Goal: Transaction & Acquisition: Obtain resource

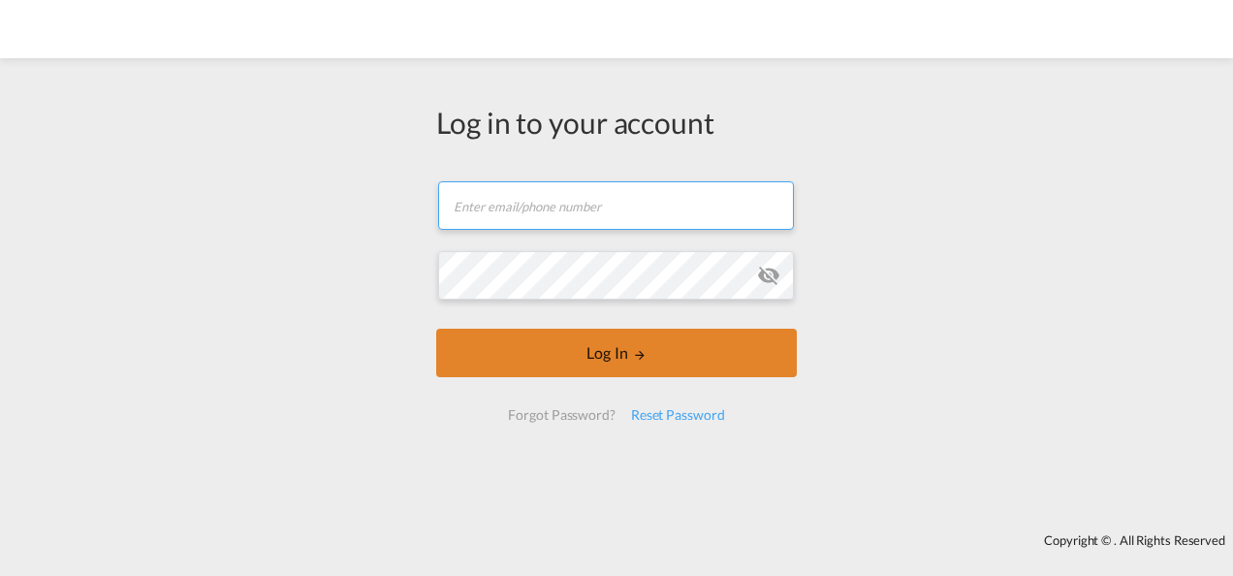
type input "[PERSON_NAME][EMAIL_ADDRESS][PERSON_NAME][DOMAIN_NAME]"
click at [578, 329] on button "Log In" at bounding box center [616, 353] width 361 height 48
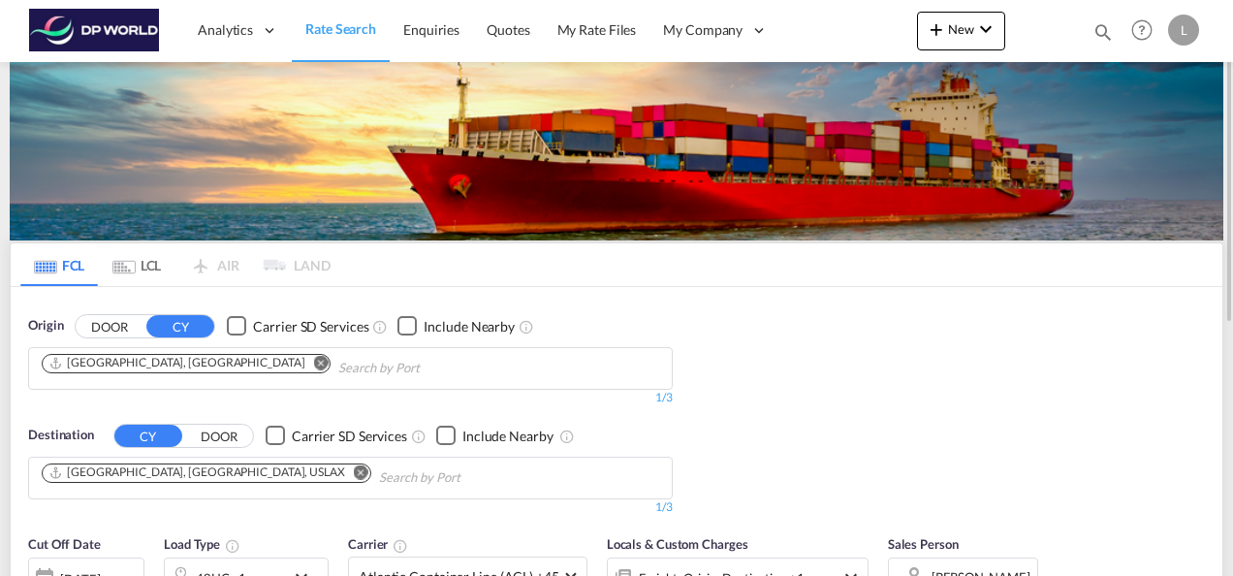
click at [301, 367] on button "Remove" at bounding box center [315, 364] width 29 height 19
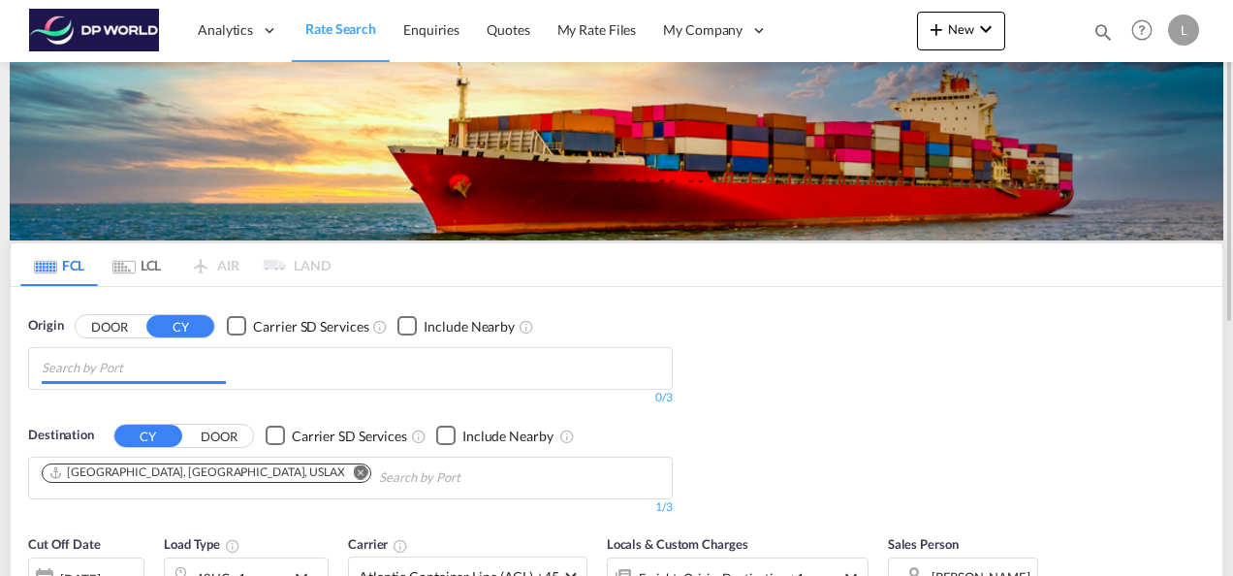
click at [137, 369] on input "Chips input." at bounding box center [134, 368] width 184 height 31
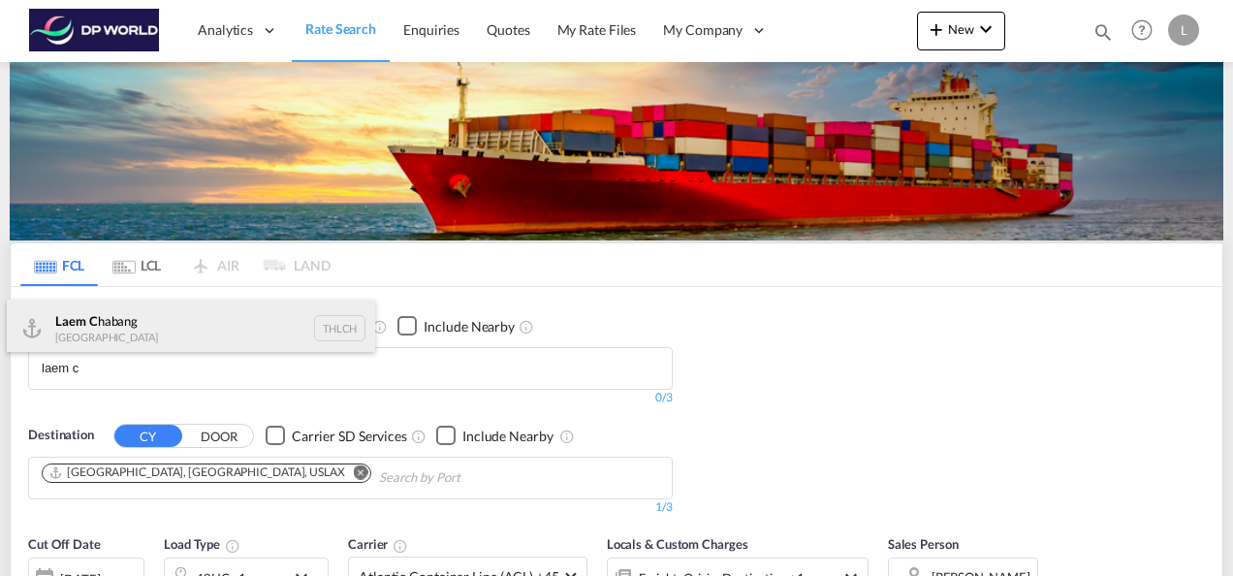
type input "laem c"
click at [114, 320] on div "Laem C habang [GEOGRAPHIC_DATA] THLCH" at bounding box center [191, 329] width 368 height 58
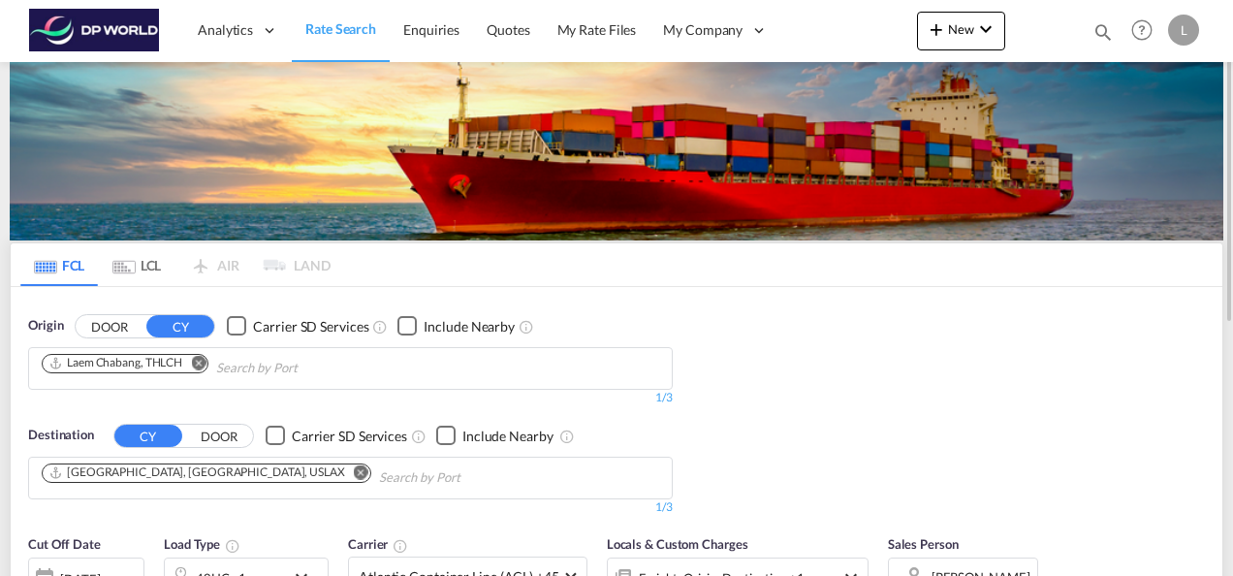
click at [354, 471] on md-icon "Remove" at bounding box center [361, 471] width 15 height 15
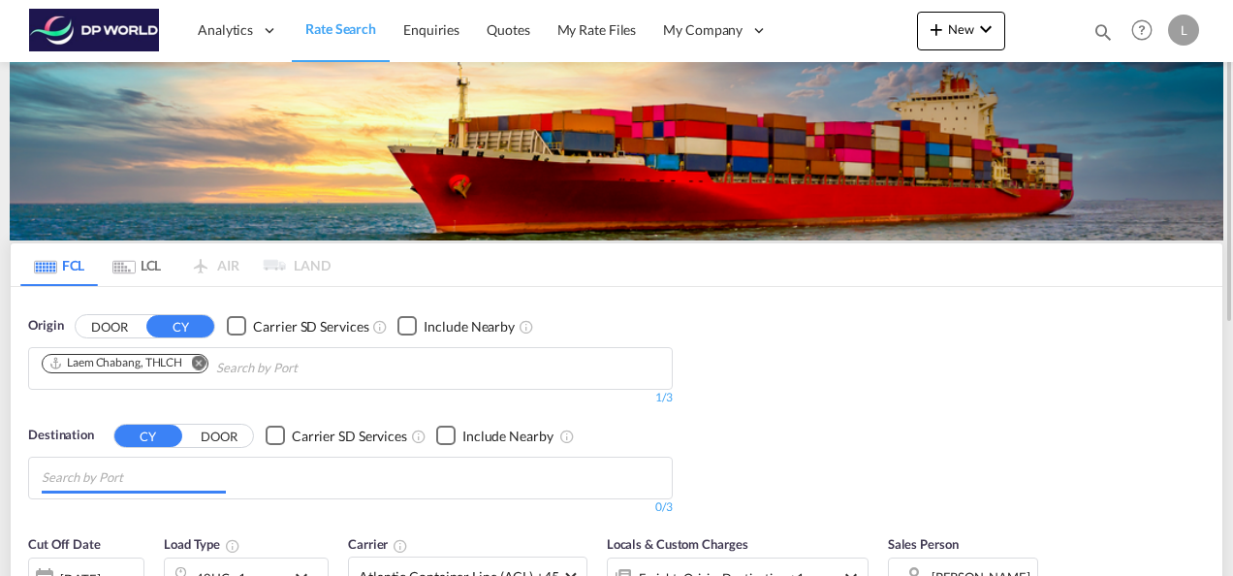
click at [165, 480] on input "Chips input." at bounding box center [134, 478] width 184 height 31
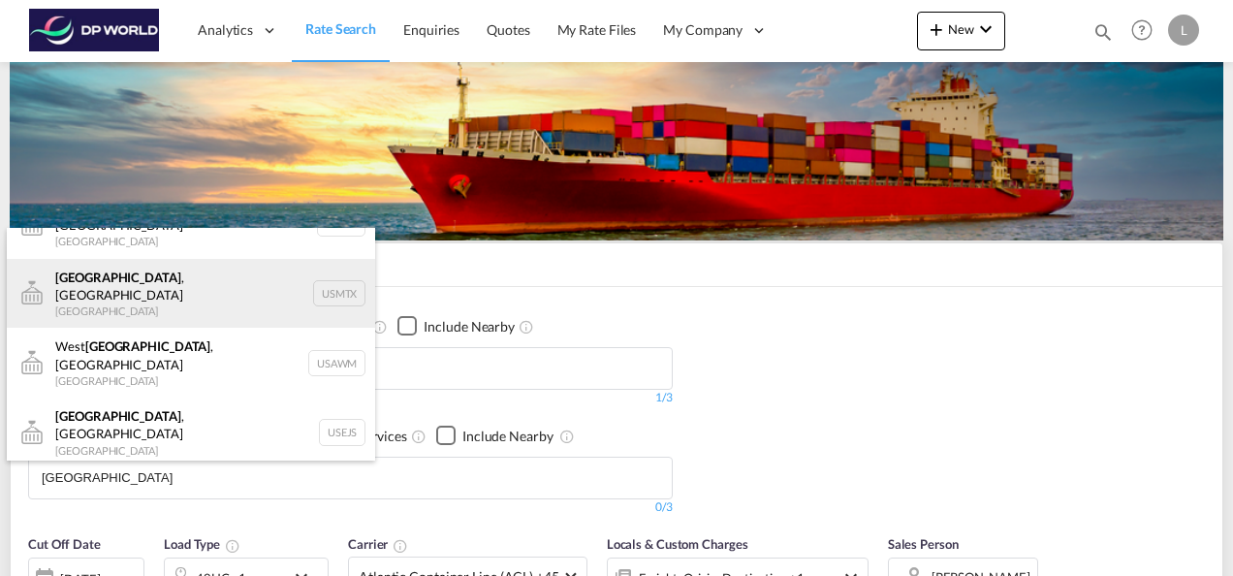
scroll to position [58, 0]
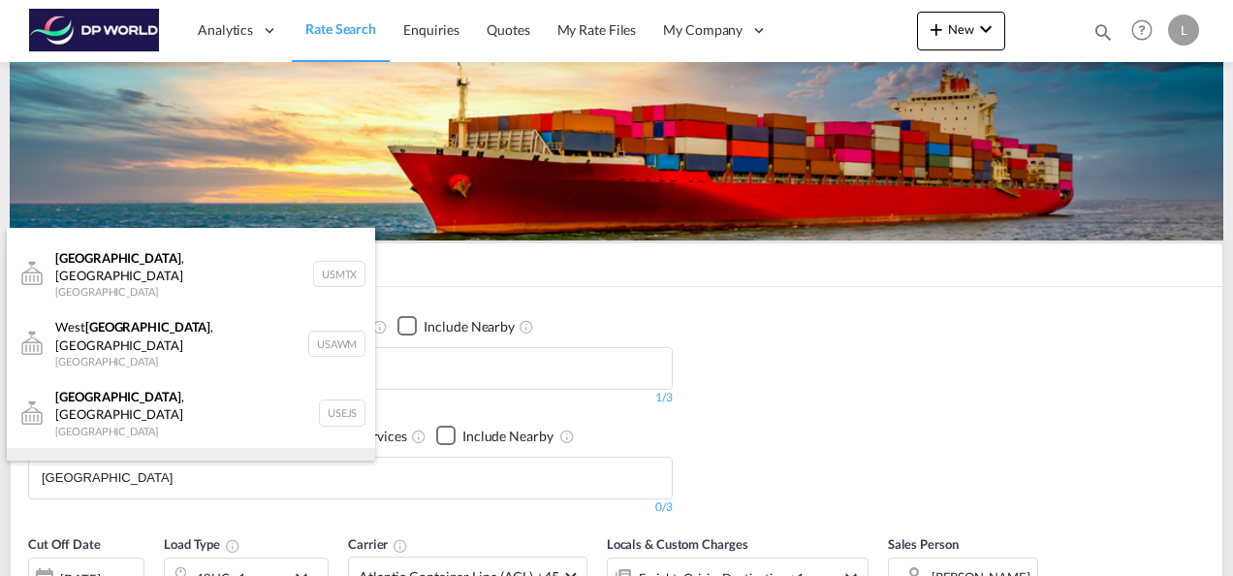
type input "[GEOGRAPHIC_DATA]"
click at [144, 448] on div "[GEOGRAPHIC_DATA] , [GEOGRAPHIC_DATA] [GEOGRAPHIC_DATA] USMEM" at bounding box center [191, 483] width 368 height 70
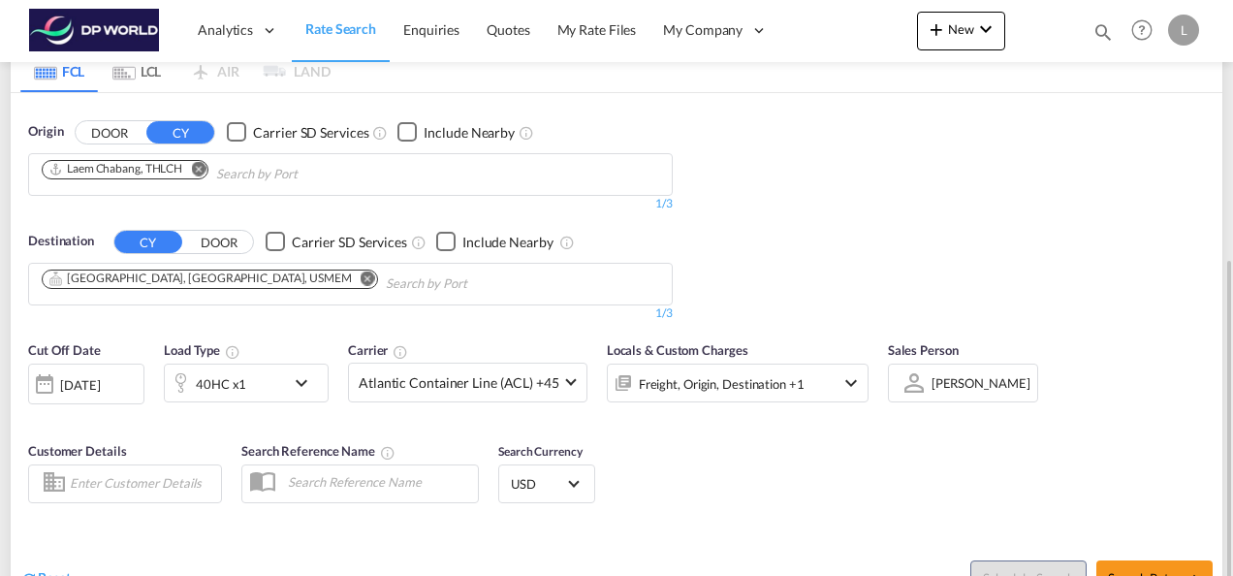
scroll to position [291, 0]
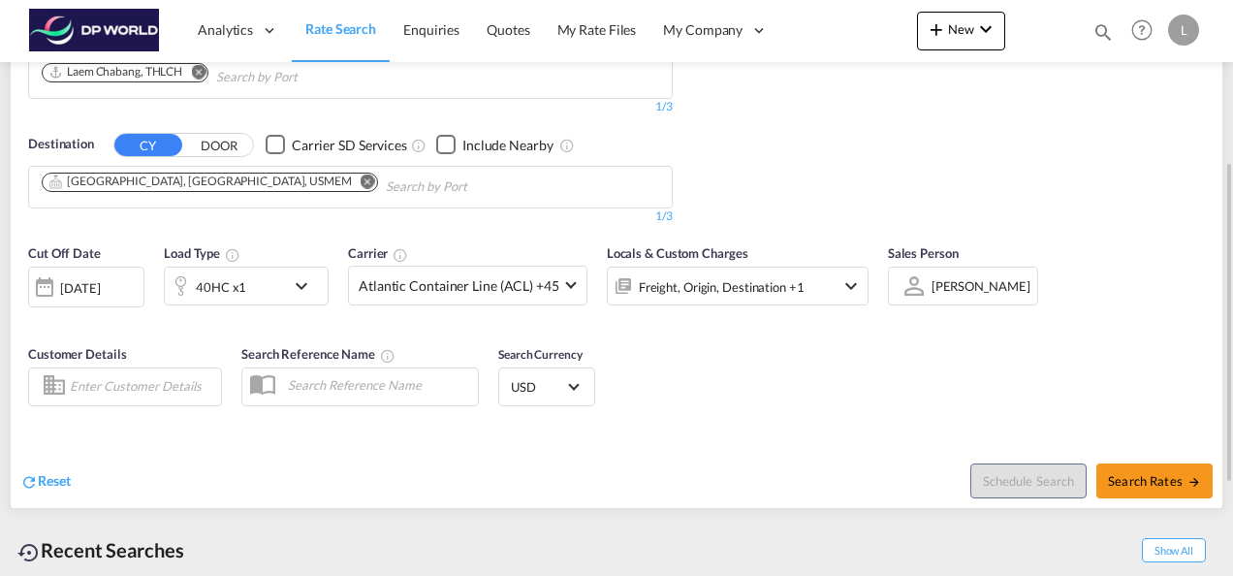
click at [906, 284] on div at bounding box center [914, 286] width 31 height 34
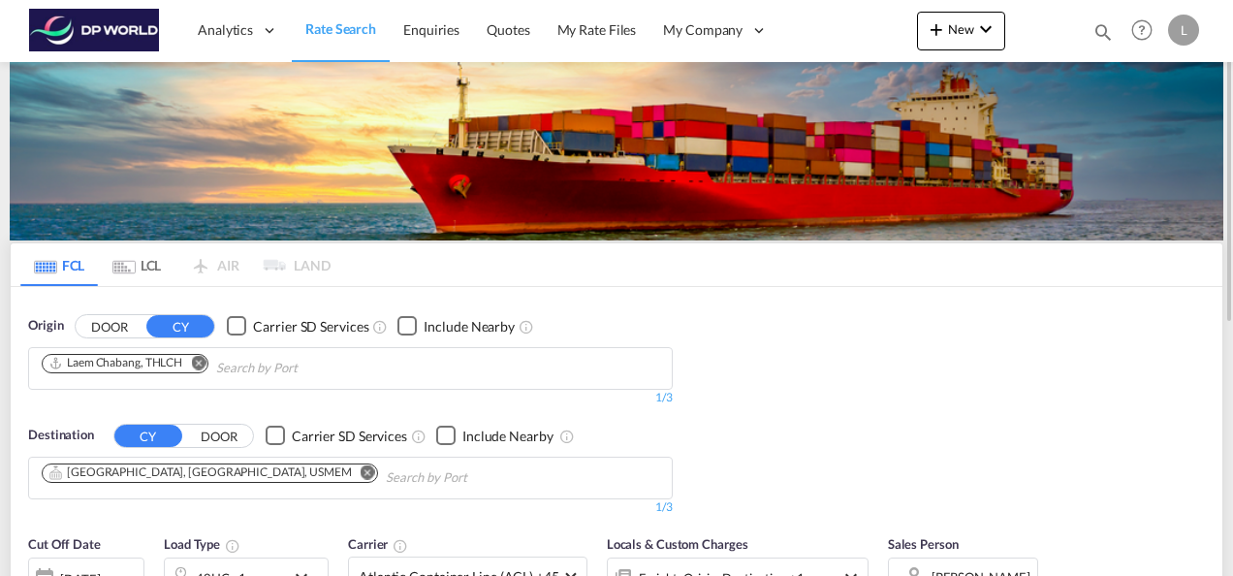
scroll to position [388, 0]
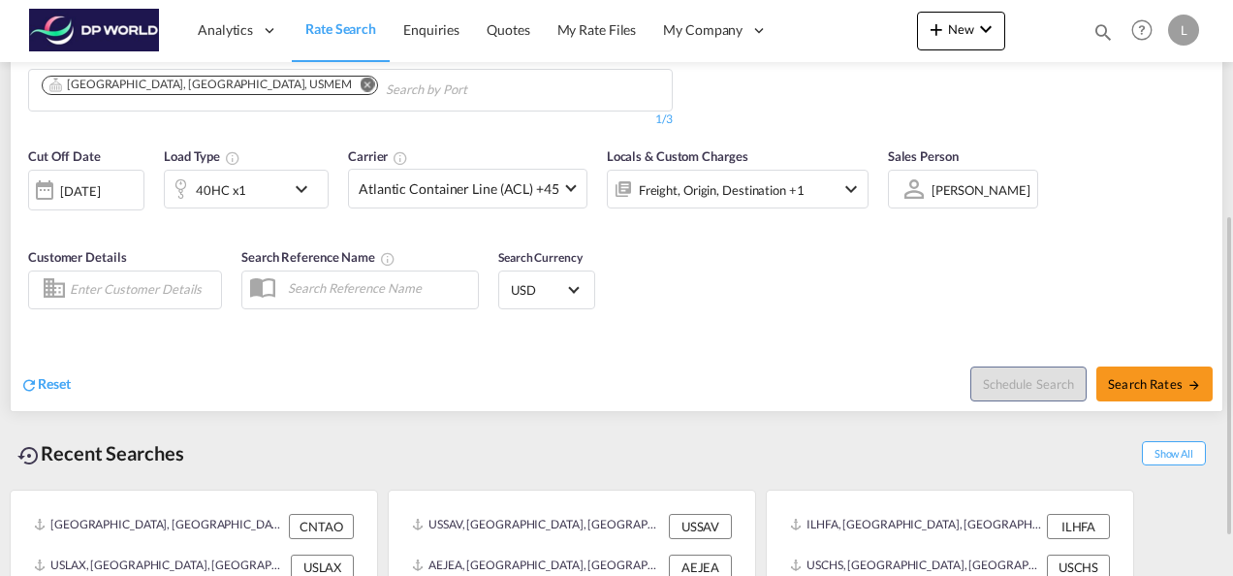
click at [935, 198] on md-select-value "[PERSON_NAME]" at bounding box center [981, 189] width 103 height 27
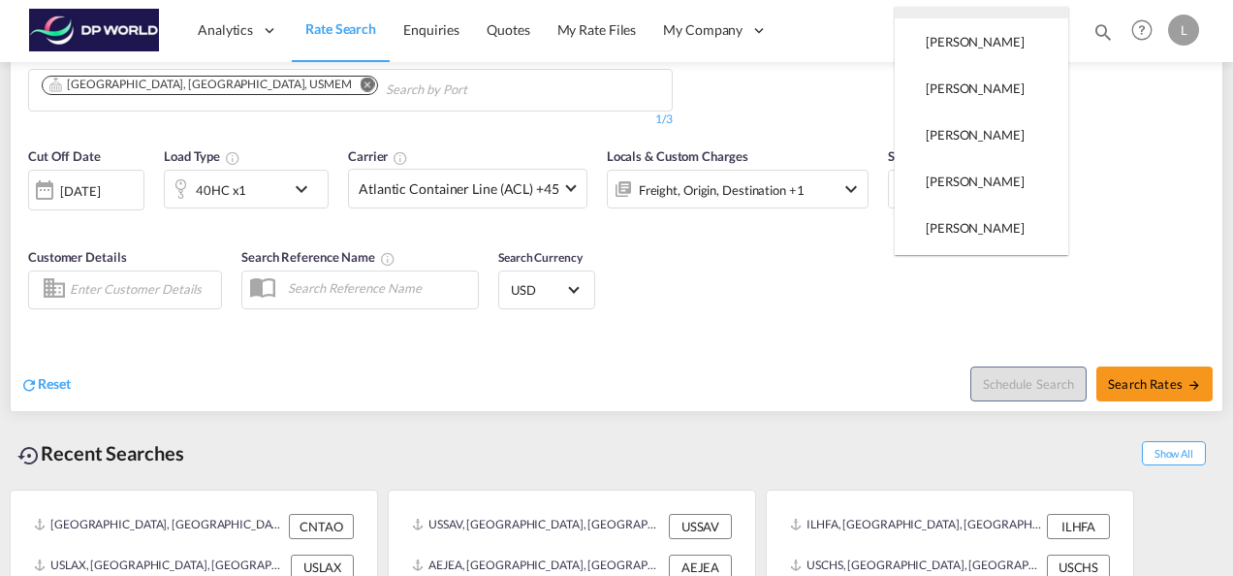
scroll to position [0, 0]
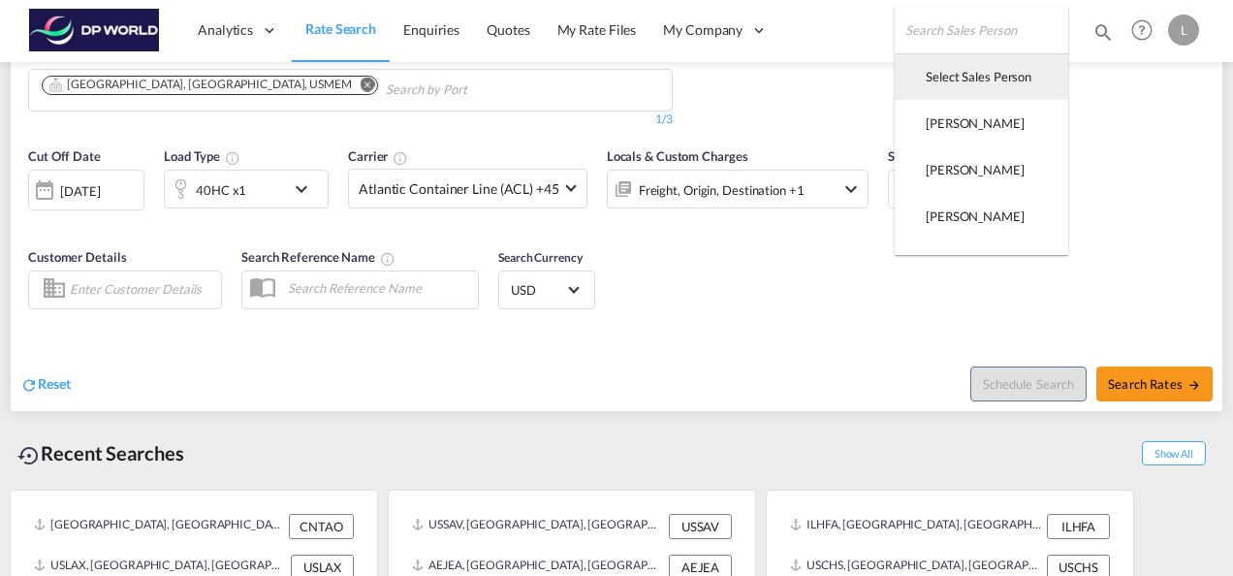
click at [945, 73] on div "Select Sales Person" at bounding box center [979, 76] width 106 height 17
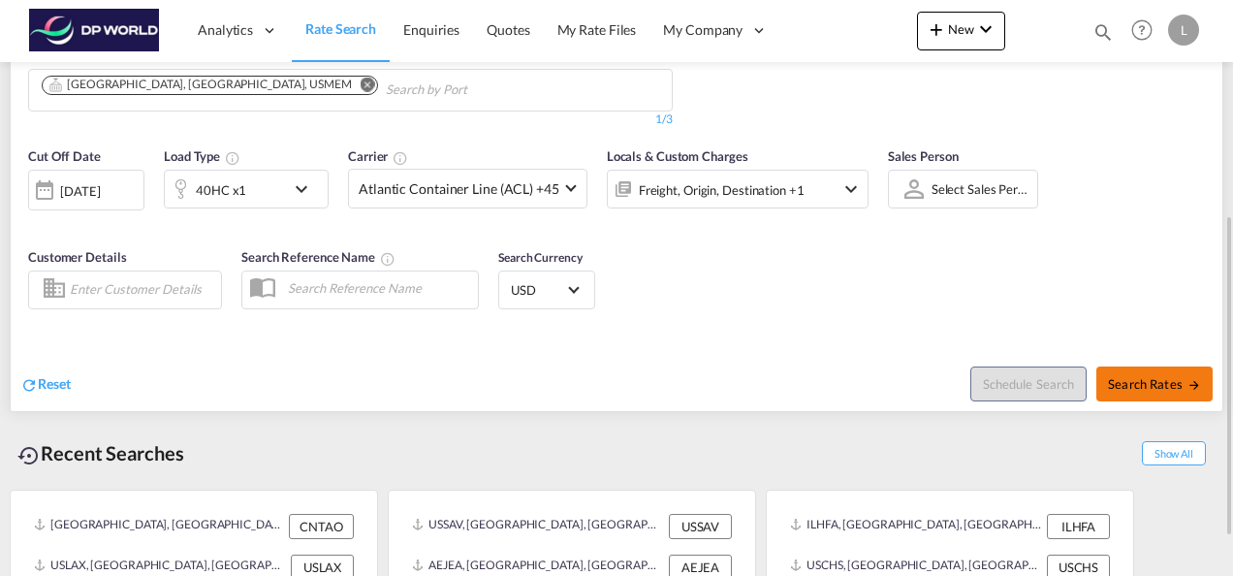
click at [1158, 380] on span "Search Rates" at bounding box center [1154, 384] width 93 height 16
type input "THLCH to USMEM / [DATE]"
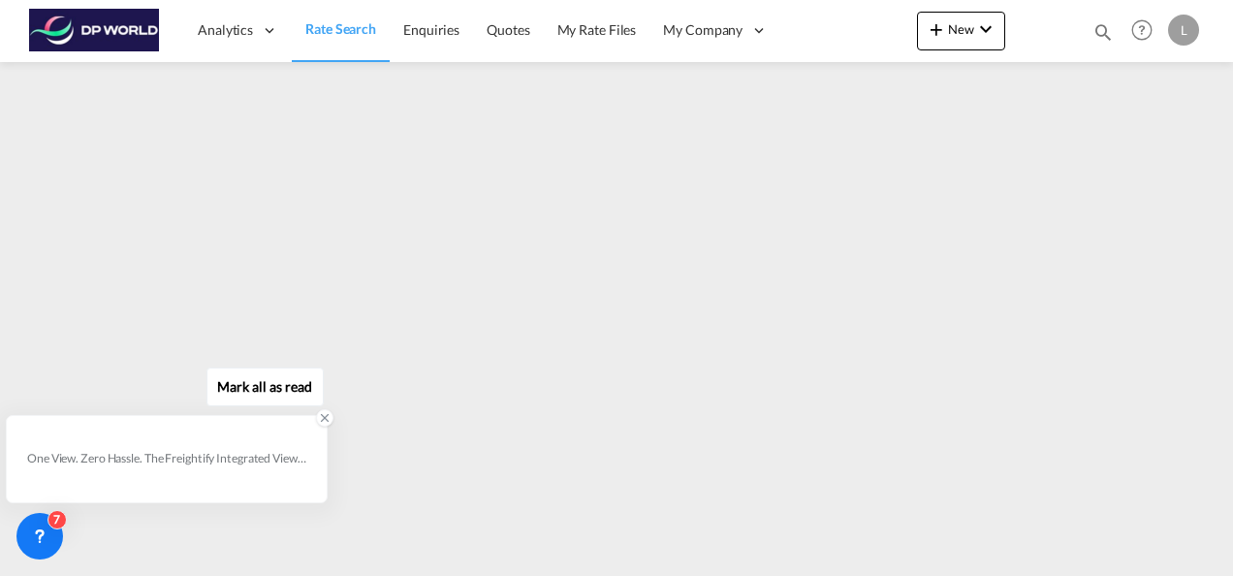
click at [328, 416] on icon at bounding box center [325, 418] width 7 height 7
